Goal: Transaction & Acquisition: Book appointment/travel/reservation

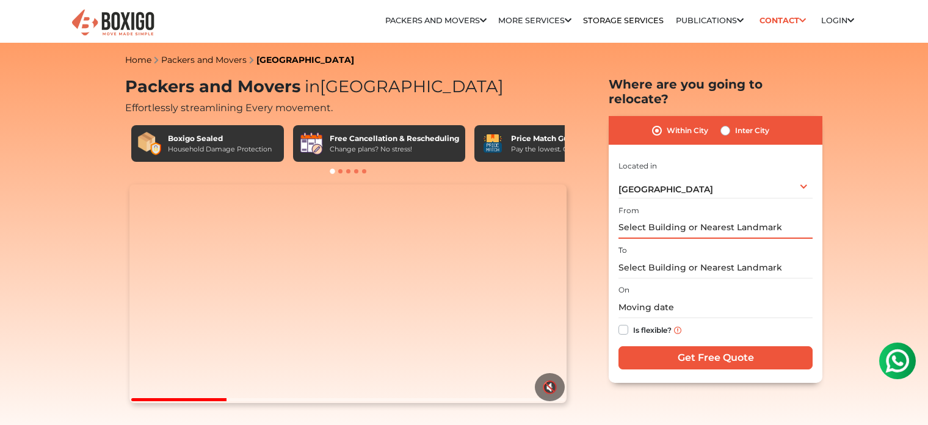
click at [740, 217] on input "text" at bounding box center [716, 227] width 194 height 21
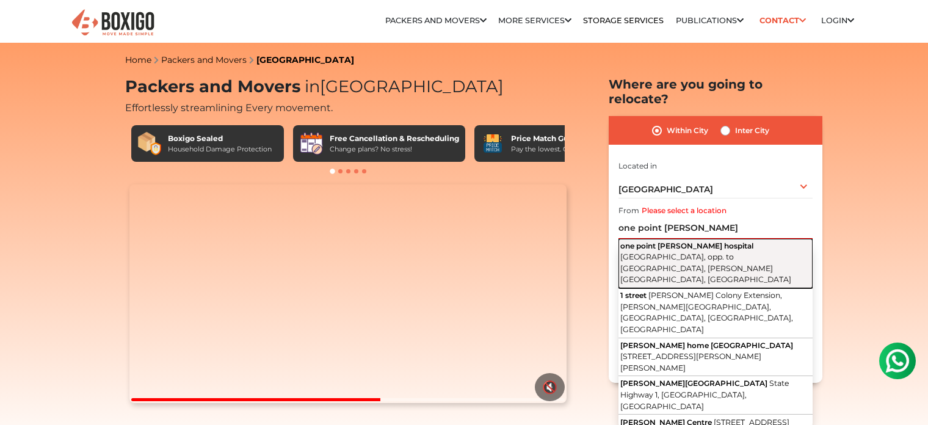
click at [728, 252] on span "[GEOGRAPHIC_DATA], opp. to [GEOGRAPHIC_DATA], [PERSON_NAME][GEOGRAPHIC_DATA], […" at bounding box center [705, 268] width 171 height 32
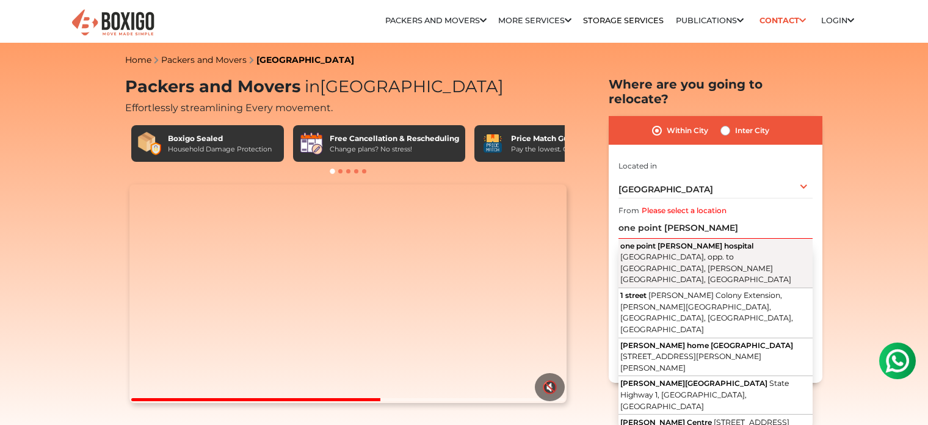
type input "one point [PERSON_NAME][GEOGRAPHIC_DATA], [GEOGRAPHIC_DATA], opp. to [GEOGRAPHI…"
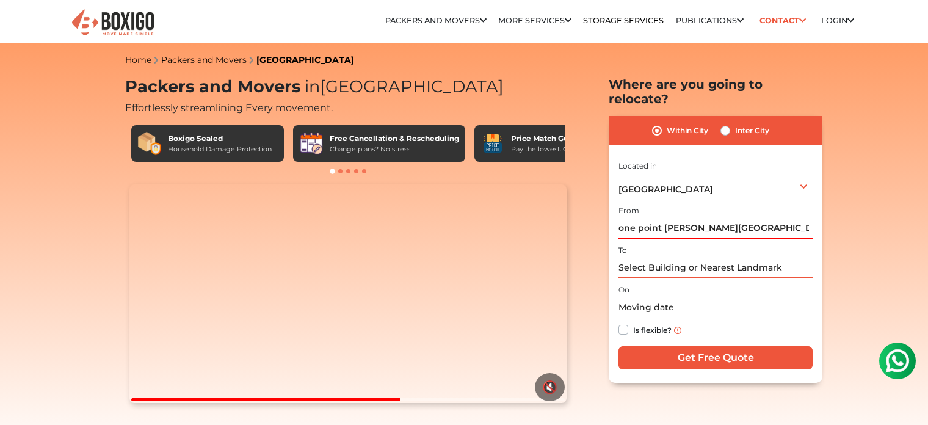
click at [681, 257] on input "text" at bounding box center [716, 267] width 194 height 21
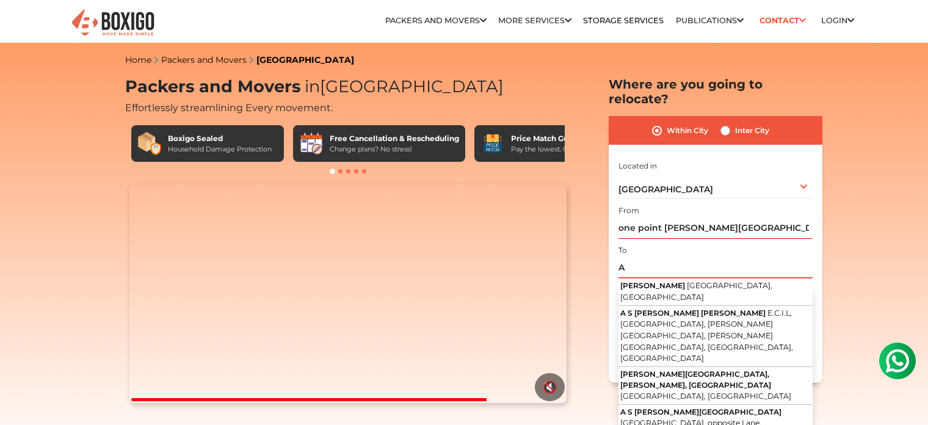
type input "A"
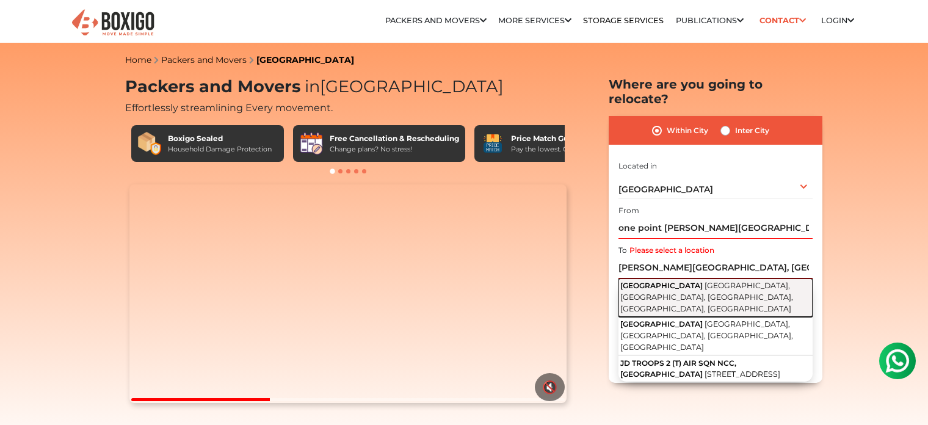
click at [681, 281] on span "[GEOGRAPHIC_DATA], [GEOGRAPHIC_DATA], [GEOGRAPHIC_DATA], [GEOGRAPHIC_DATA], [GE…" at bounding box center [706, 297] width 173 height 32
type input "Vijaya High School, Kapra Municipal Office Road, Goudapuri Colony, ECIL, Gowda …"
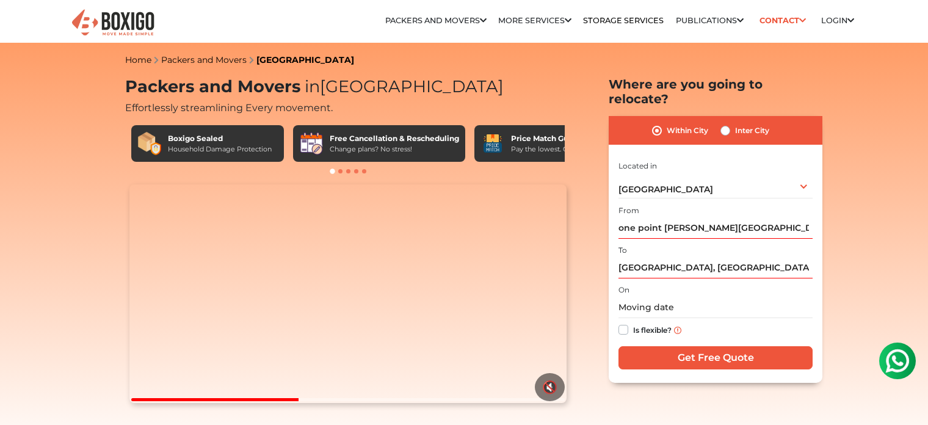
click at [633, 322] on label "Is flexible?" at bounding box center [652, 328] width 38 height 13
click at [623, 322] on input "Is flexible?" at bounding box center [624, 328] width 10 height 12
checkbox input "true"
click at [718, 346] on input "Get Free Quote" at bounding box center [716, 357] width 194 height 23
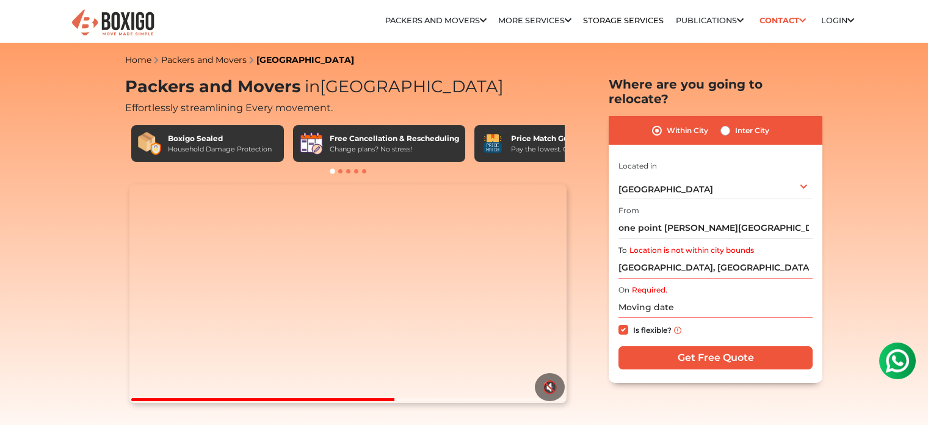
click at [735, 123] on label "Inter City" at bounding box center [752, 130] width 34 height 15
click at [725, 123] on input "Inter City" at bounding box center [726, 129] width 10 height 12
radio input "true"
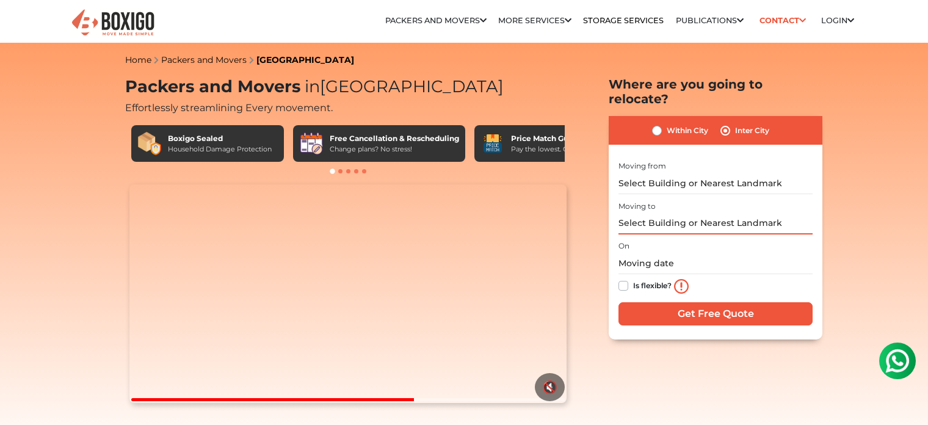
click at [667, 213] on input "text" at bounding box center [716, 223] width 194 height 21
click at [673, 173] on input "text" at bounding box center [716, 183] width 194 height 21
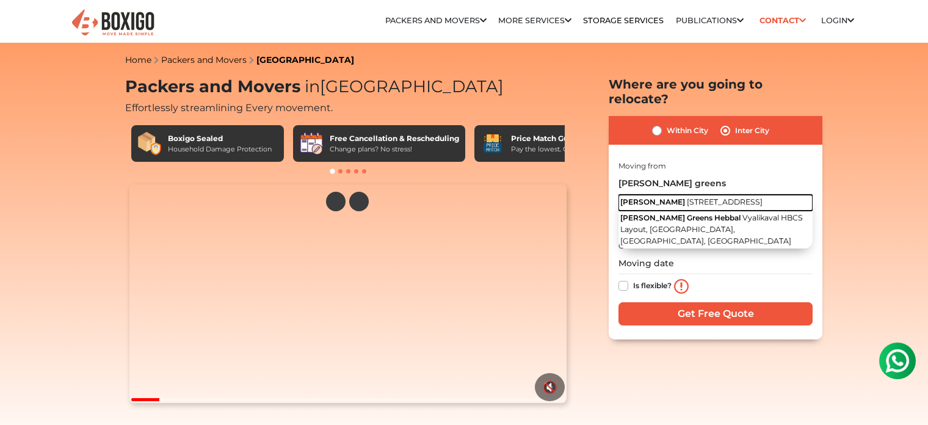
click at [744, 198] on span "8th Main Road, Vyalikaval HBCS Layout, Nagawara, Bengaluru, Karnataka" at bounding box center [725, 201] width 76 height 9
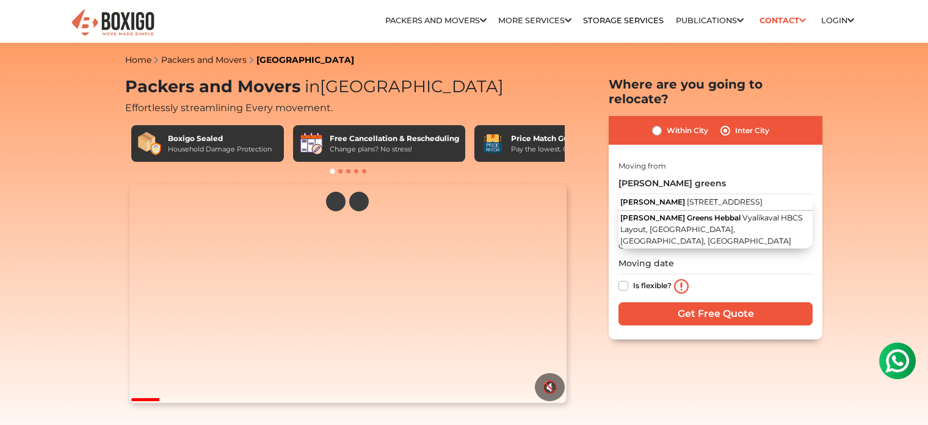
type input "Sohan Greens, 8th Main Road, Vyalikaval HBCS Layout, Nagawara, Bengaluru, Karna…"
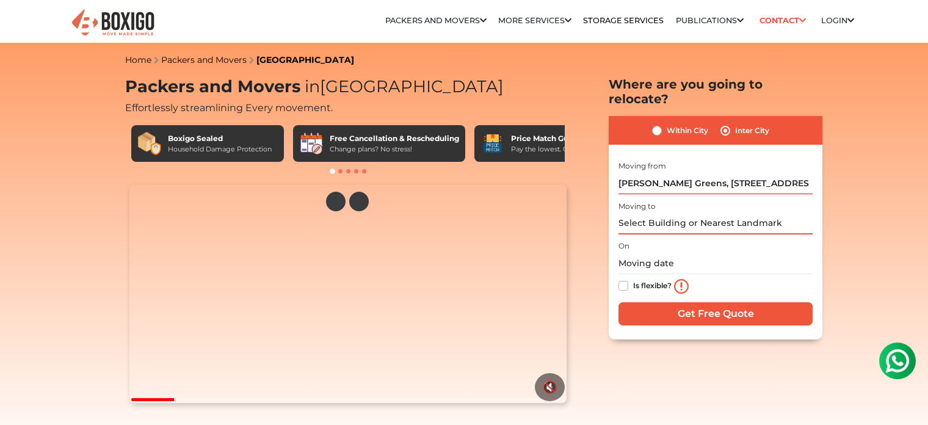
click at [739, 213] on input "text" at bounding box center [716, 223] width 194 height 21
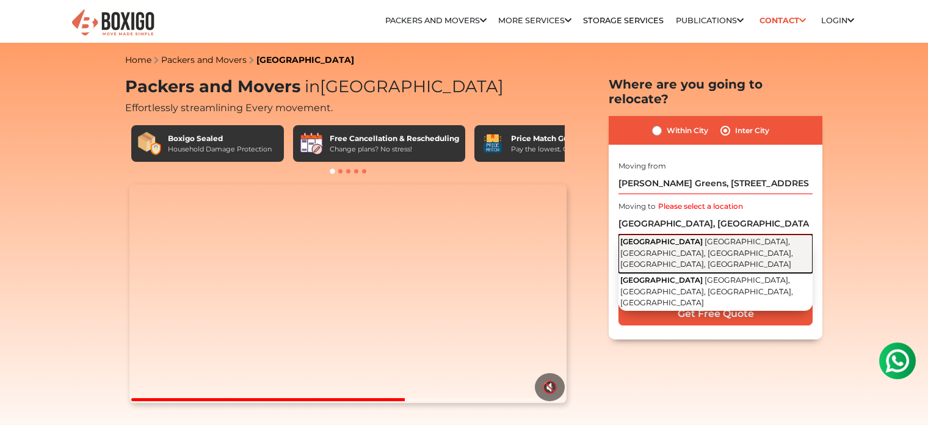
click at [717, 237] on span "Kapra Municipal Office Road, Goudapuri Colony, ECIL, Gowda Puri colony, Kapra, …" at bounding box center [706, 253] width 173 height 32
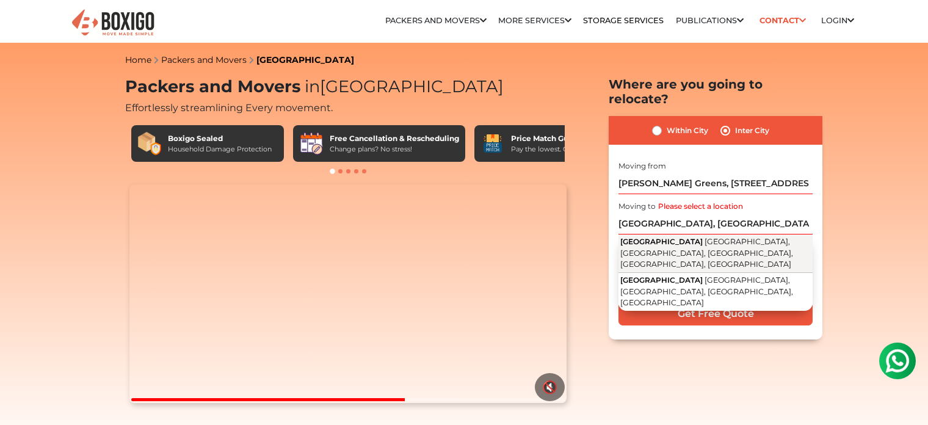
type input "Vijaya High School, Kapra Municipal Office Road, Goudapuri Colony, ECIL, Gowda …"
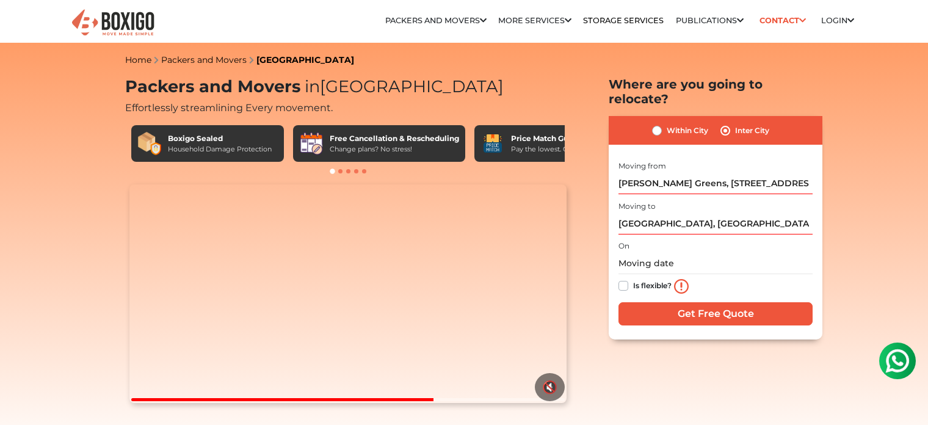
click at [650, 278] on label "Is flexible?" at bounding box center [652, 284] width 38 height 13
click at [628, 278] on input "Is flexible?" at bounding box center [624, 284] width 10 height 12
checkbox input "true"
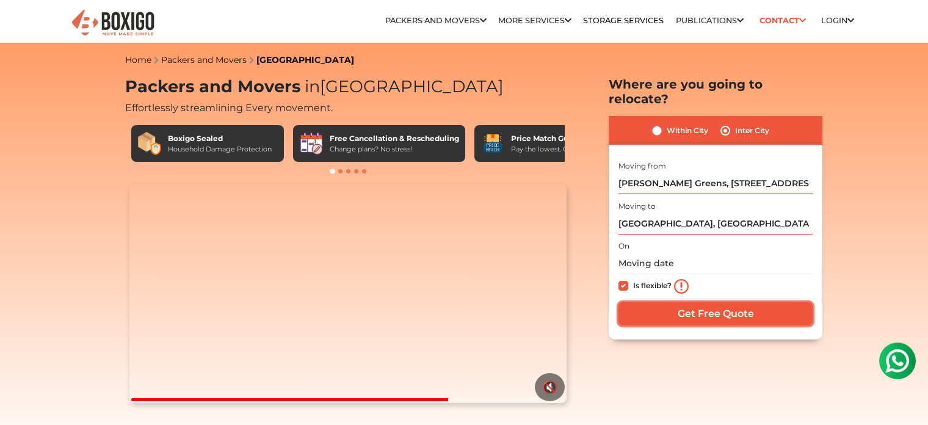
click at [698, 302] on input "Get Free Quote" at bounding box center [716, 313] width 194 height 23
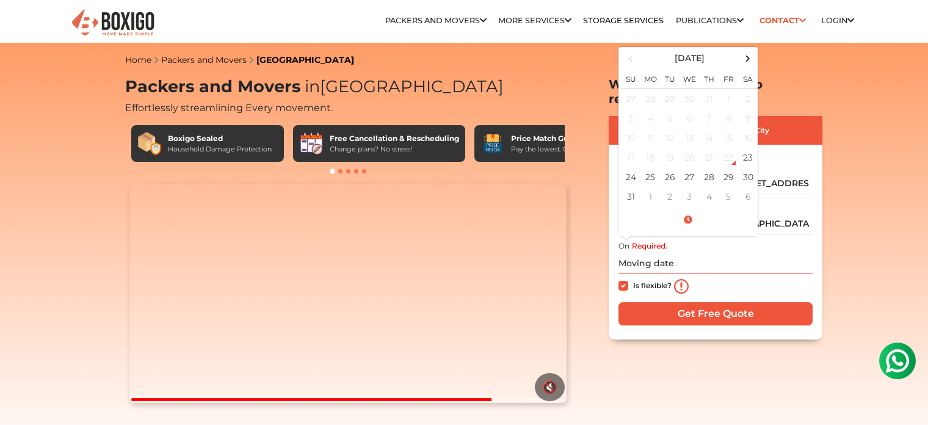
click at [742, 42] on div "Relocation Storage Space Packers and Movers Packers and Movers in bangalore Pac…" at bounding box center [531, 26] width 666 height 34
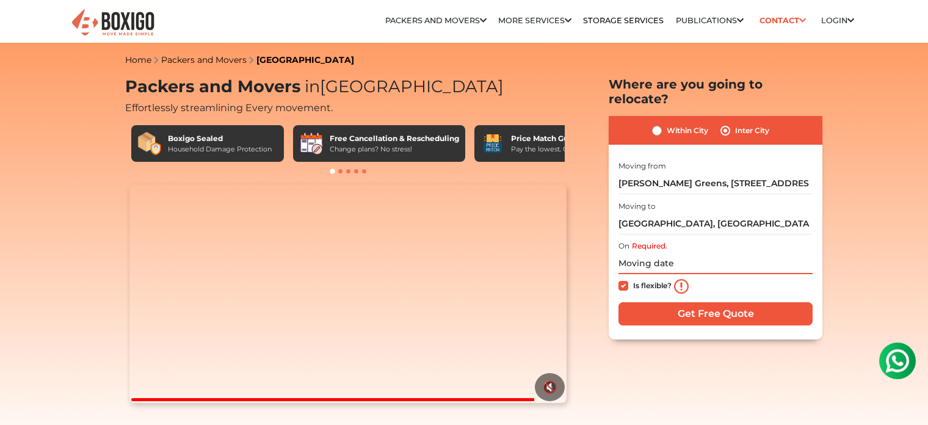
click at [779, 255] on input "text" at bounding box center [716, 263] width 194 height 21
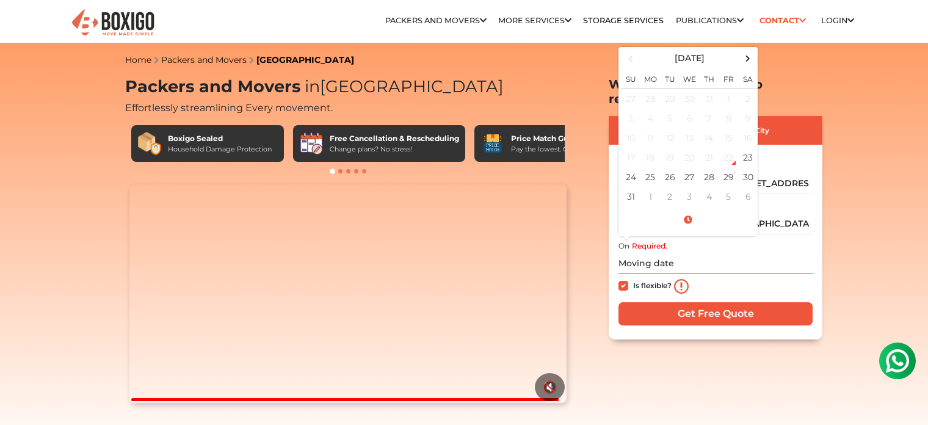
click at [747, 42] on div "Relocation Storage Space Packers and Movers Packers and Movers in bangalore Pac…" at bounding box center [531, 26] width 666 height 34
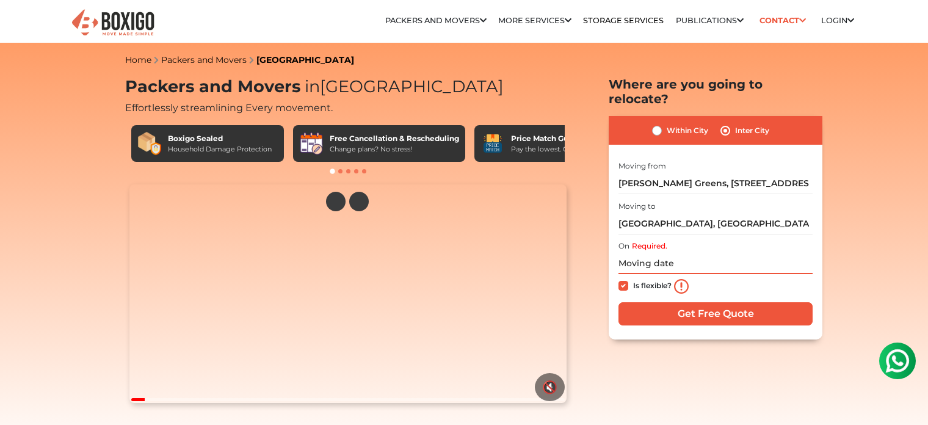
click at [741, 253] on input "text" at bounding box center [716, 263] width 194 height 21
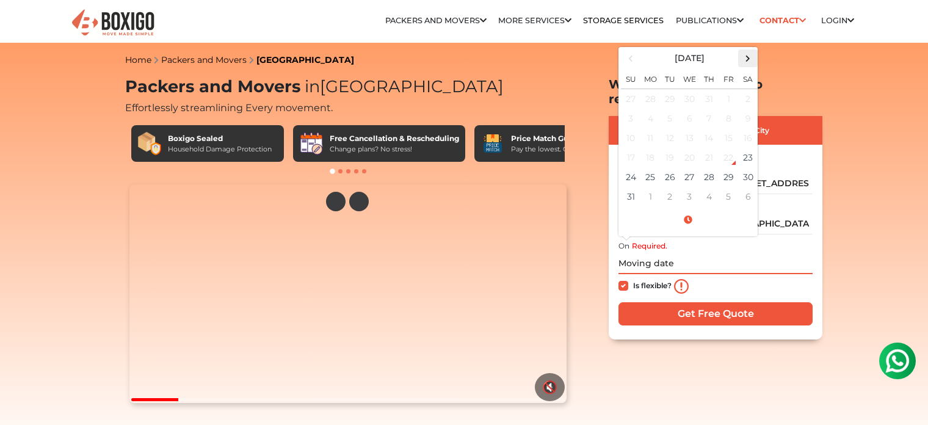
click at [744, 50] on span at bounding box center [748, 58] width 16 height 16
click at [716, 148] on td "25" at bounding box center [709, 158] width 20 height 20
type input "09/25/2025 12:00 AM"
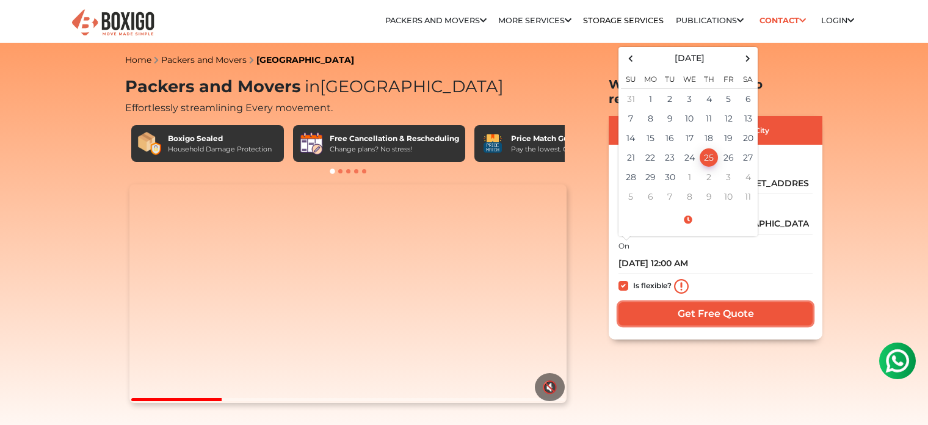
click at [681, 302] on input "Get Free Quote" at bounding box center [716, 313] width 194 height 23
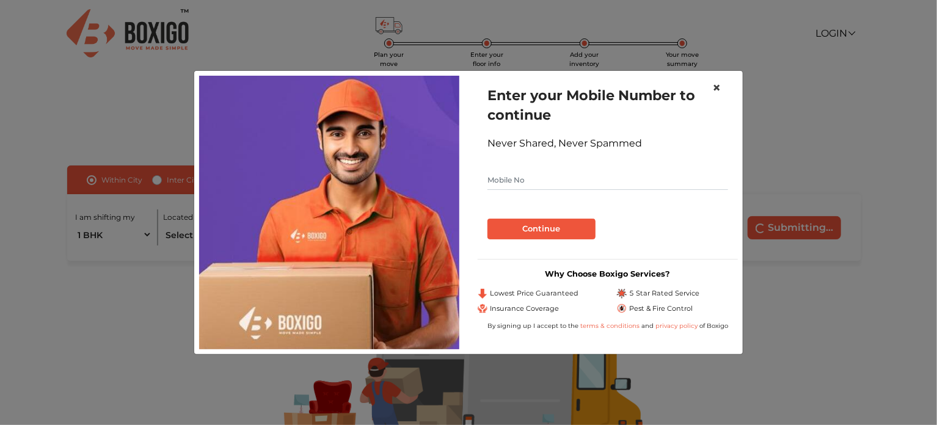
click at [716, 87] on span "×" at bounding box center [716, 88] width 9 height 18
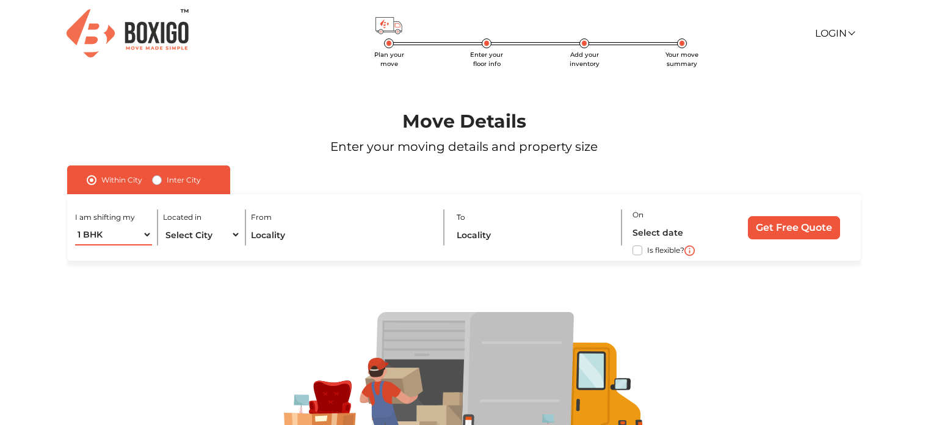
click at [95, 225] on select "1 BHK 2 BHK 3 BHK 3 + BHK FEW ITEMS" at bounding box center [113, 234] width 77 height 21
select select "FEW ITEMS"
click at [75, 224] on select "1 BHK 2 BHK 3 BHK 3 + BHK FEW ITEMS" at bounding box center [113, 234] width 77 height 21
click at [187, 234] on select "Select City [GEOGRAPHIC_DATA] [GEOGRAPHIC_DATA] [GEOGRAPHIC_DATA] [GEOGRAPHIC_D…" at bounding box center [201, 234] width 77 height 21
select select "[GEOGRAPHIC_DATA]"
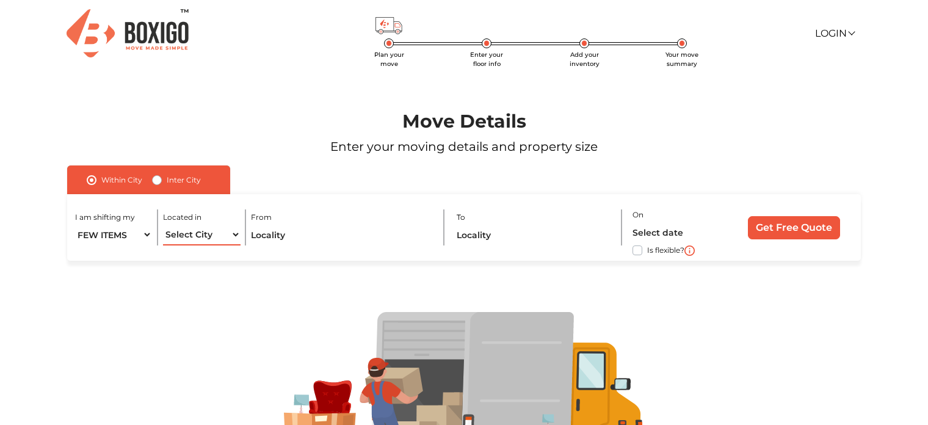
click at [163, 224] on select "Select City [GEOGRAPHIC_DATA] [GEOGRAPHIC_DATA] [GEOGRAPHIC_DATA] [GEOGRAPHIC_D…" at bounding box center [201, 234] width 77 height 21
click at [388, 235] on input "text" at bounding box center [342, 234] width 182 height 21
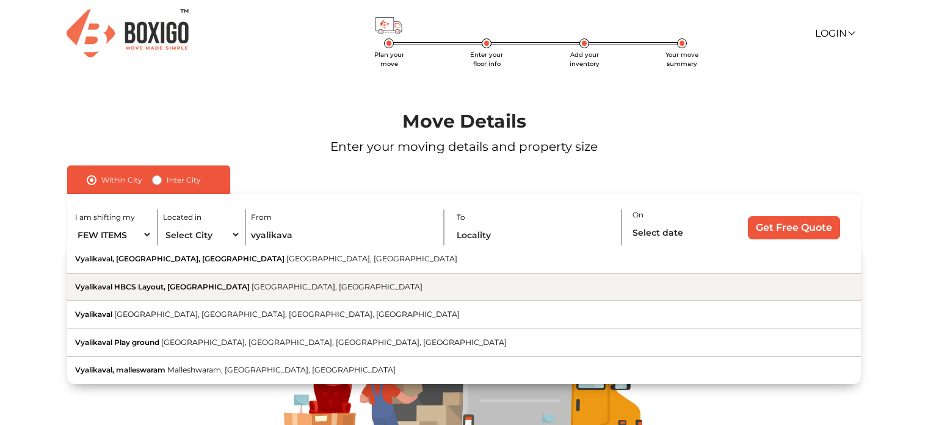
click at [285, 280] on button "Vyalikaval HBCS Layout, Nagavara [GEOGRAPHIC_DATA], [GEOGRAPHIC_DATA]" at bounding box center [464, 288] width 794 height 28
type input "Vyalikaval HBCS Layout, [GEOGRAPHIC_DATA], [GEOGRAPHIC_DATA], [GEOGRAPHIC_DATA]"
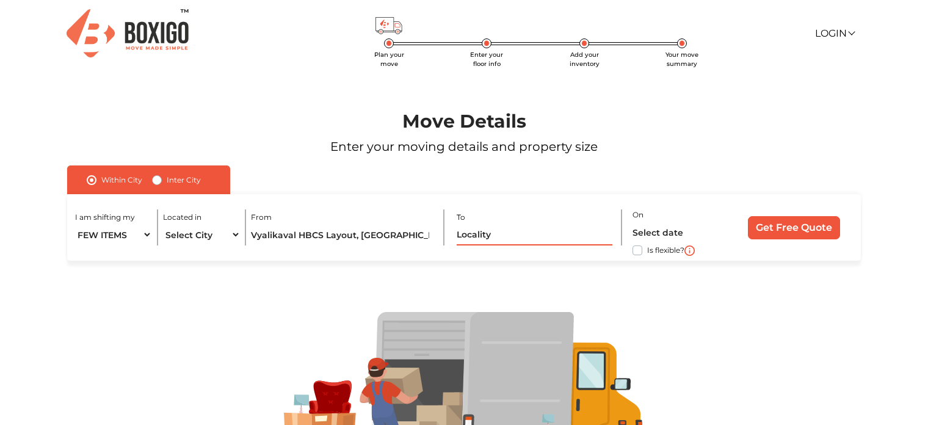
click at [481, 235] on input "text" at bounding box center [535, 234] width 156 height 21
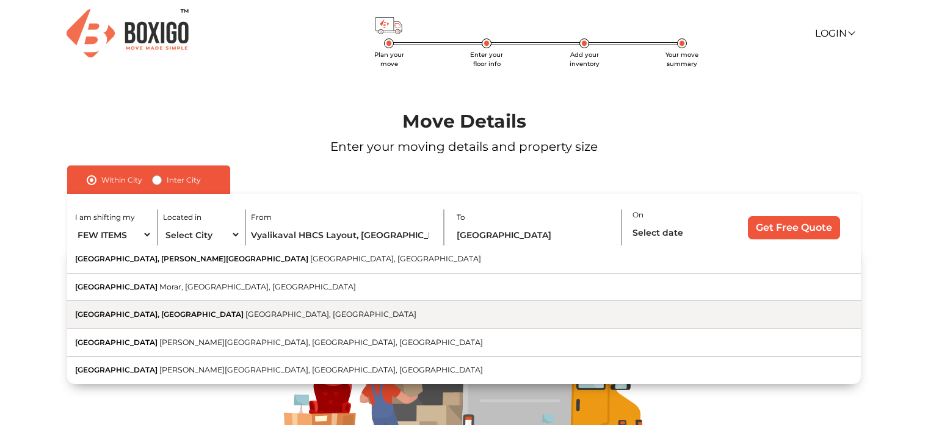
click at [345, 313] on button "[GEOGRAPHIC_DATA], [GEOGRAPHIC_DATA], [GEOGRAPHIC_DATA]" at bounding box center [464, 315] width 794 height 28
type input "[GEOGRAPHIC_DATA], [GEOGRAPHIC_DATA], [GEOGRAPHIC_DATA], [GEOGRAPHIC_DATA]"
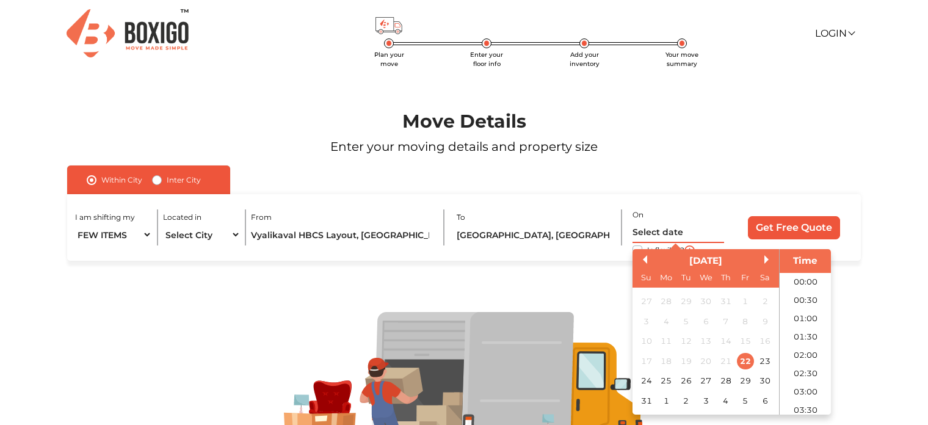
click at [647, 235] on input "text" at bounding box center [679, 232] width 92 height 21
click at [766, 262] on button "Next Month" at bounding box center [768, 259] width 9 height 9
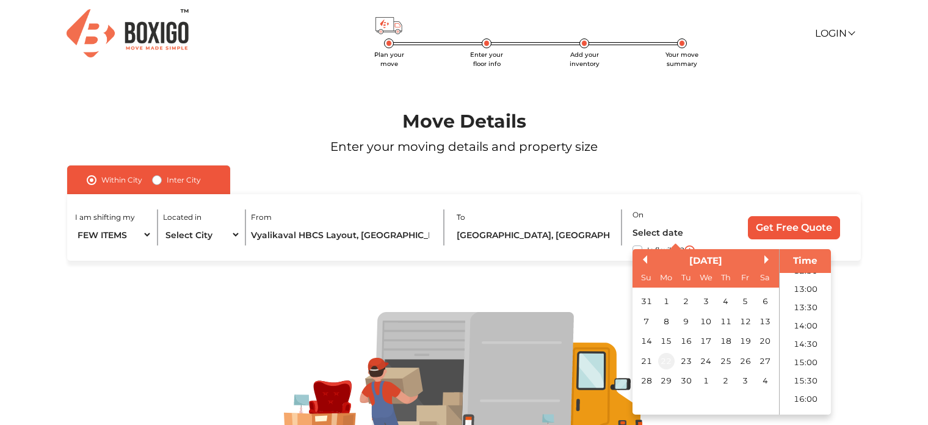
click at [664, 361] on div "22" at bounding box center [666, 361] width 16 height 16
type input "[DATE] 12:00 AM"
click at [859, 238] on div "I am shifting my 1 BHK 2 BHK 3 BHK 3 + BHK FEW ITEMS Located in Select City [GE…" at bounding box center [464, 227] width 794 height 67
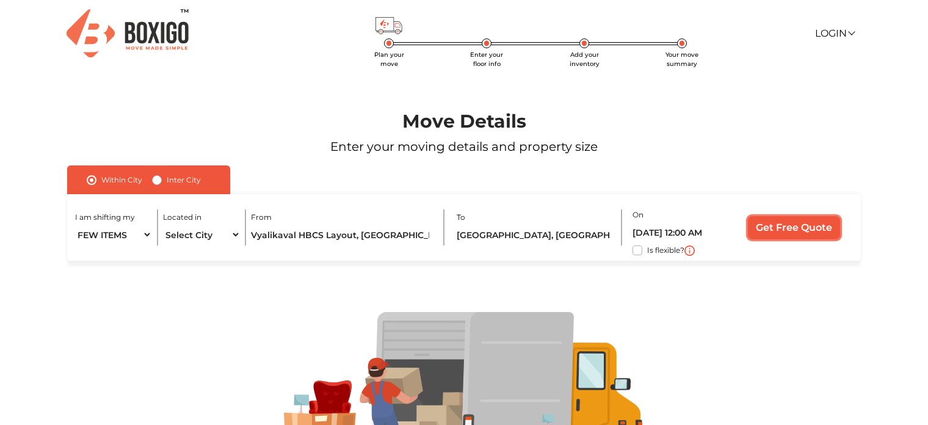
click at [813, 225] on input "Get Free Quote" at bounding box center [794, 227] width 92 height 23
click at [167, 181] on label "Inter City" at bounding box center [184, 180] width 34 height 15
click at [159, 181] on input "Inter City" at bounding box center [157, 179] width 10 height 12
radio input "true"
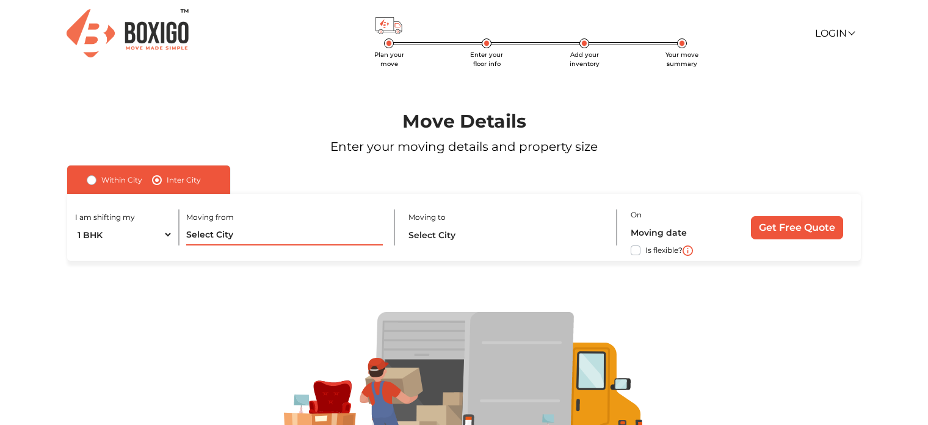
click at [246, 241] on input "text" at bounding box center [284, 234] width 197 height 21
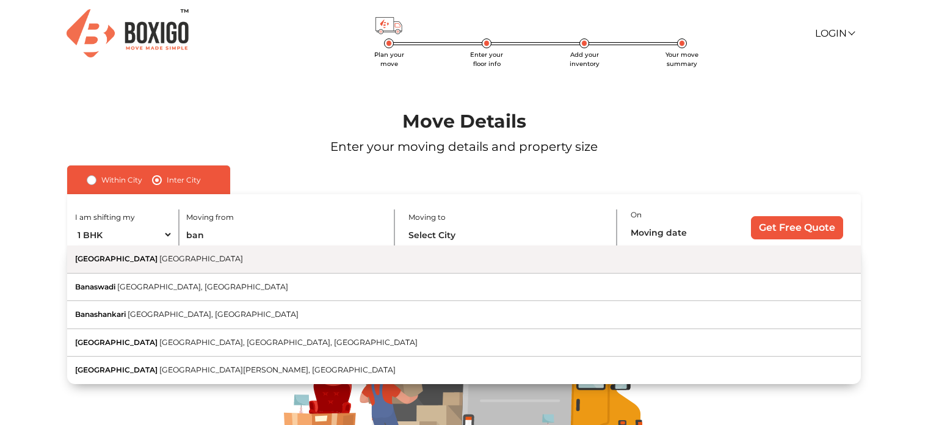
click at [182, 262] on button "[GEOGRAPHIC_DATA] [GEOGRAPHIC_DATA]" at bounding box center [464, 259] width 794 height 28
type input "[GEOGRAPHIC_DATA], [GEOGRAPHIC_DATA]"
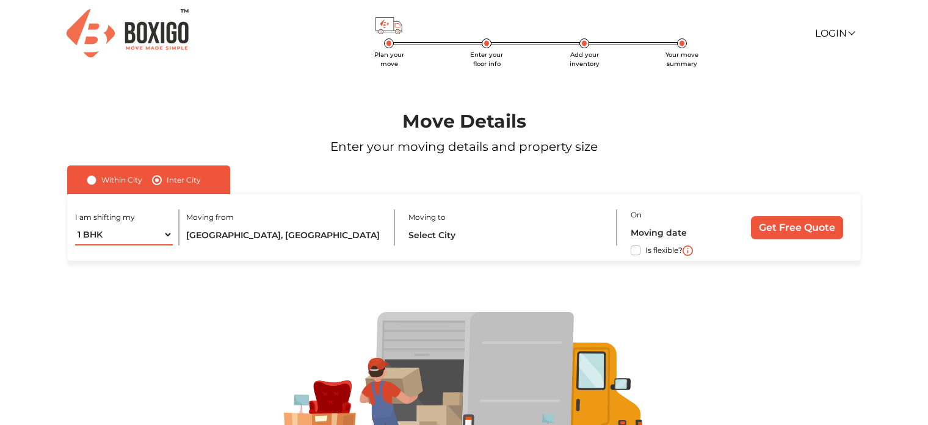
click at [166, 232] on select "1 BHK 2 BHK 3 BHK 3 + BHK FEW ITEMS" at bounding box center [124, 234] width 98 height 21
select select "FEW ITEMS"
click at [75, 224] on select "1 BHK 2 BHK 3 BHK 3 + BHK FEW ITEMS" at bounding box center [124, 234] width 98 height 21
click at [449, 239] on input "text" at bounding box center [506, 234] width 197 height 21
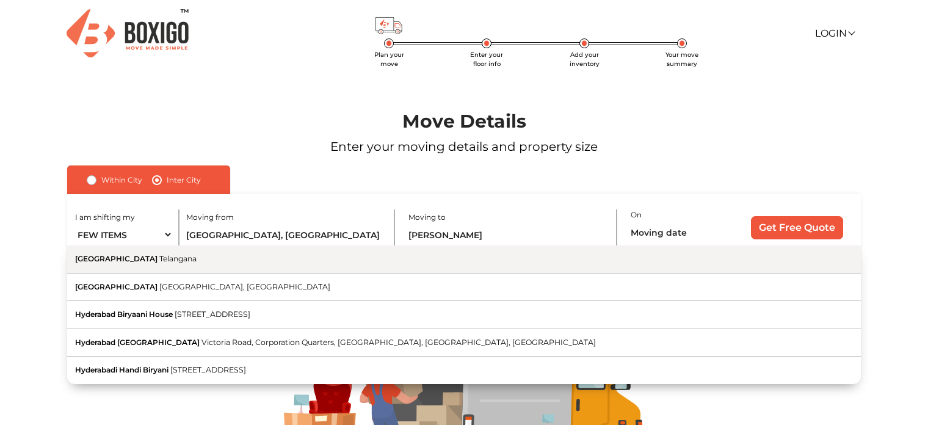
click at [305, 264] on button "Hyderabad [GEOGRAPHIC_DATA]" at bounding box center [464, 259] width 794 height 28
type input "[GEOGRAPHIC_DATA], [GEOGRAPHIC_DATA]"
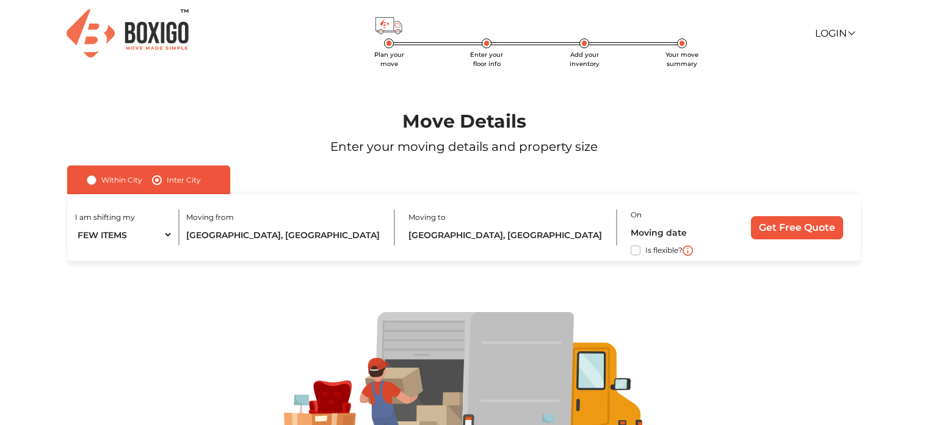
click at [645, 250] on label "Is flexible?" at bounding box center [663, 249] width 37 height 13
click at [77, 250] on input "Is flexible?" at bounding box center [72, 249] width 10 height 12
checkbox input "true"
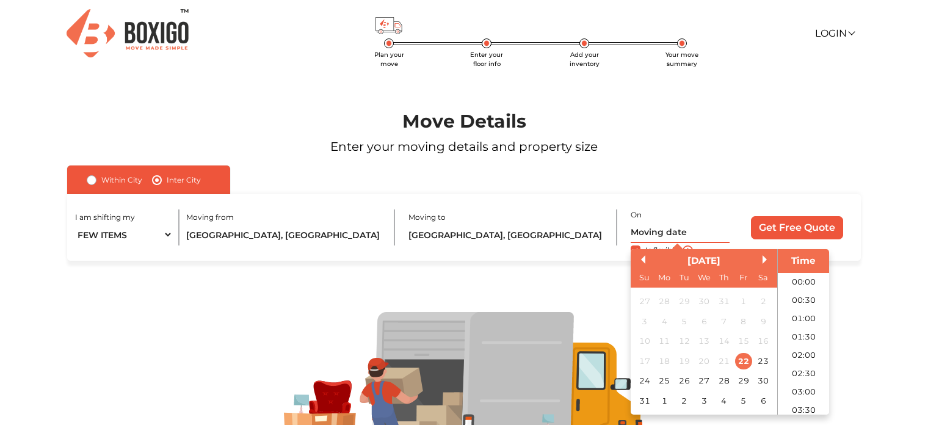
click at [664, 233] on input "text" at bounding box center [680, 232] width 99 height 21
click at [766, 401] on div "6" at bounding box center [763, 401] width 16 height 16
type input "[DATE] 12:00 AM"
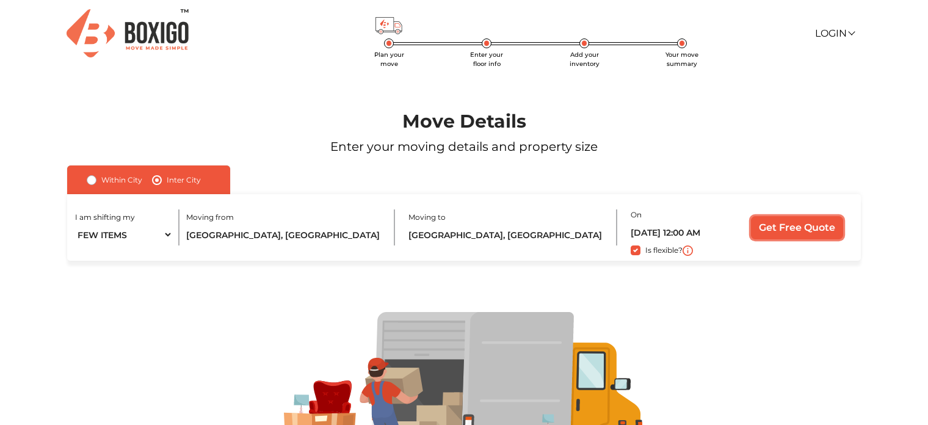
click at [822, 234] on input "Get Free Quote" at bounding box center [797, 227] width 92 height 23
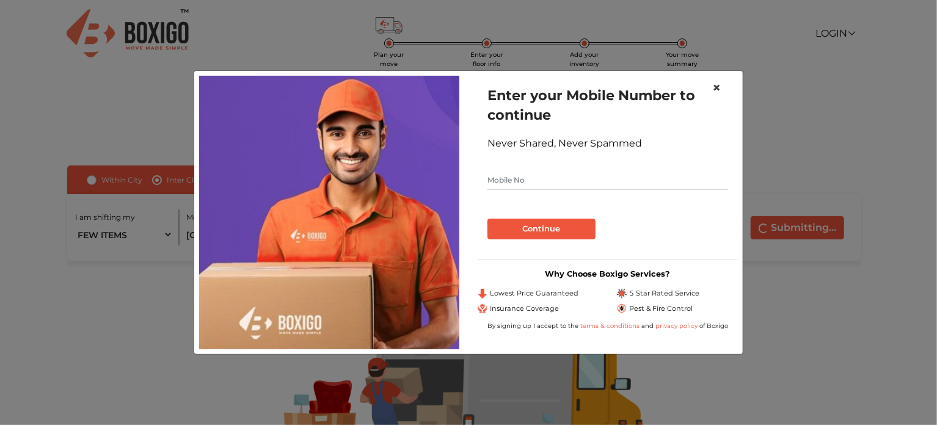
click at [717, 85] on span "×" at bounding box center [716, 88] width 9 height 18
